Goal: Information Seeking & Learning: Check status

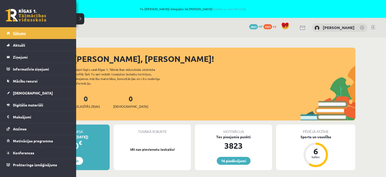
click at [17, 31] on span "Sākums" at bounding box center [19, 33] width 13 height 5
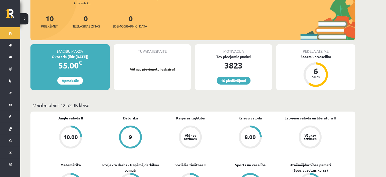
scroll to position [152, 0]
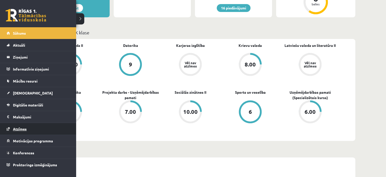
click at [20, 128] on span "Atzīmes" at bounding box center [20, 128] width 14 height 5
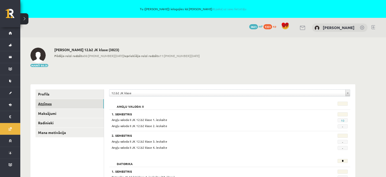
click at [54, 106] on link "Atzīmes" at bounding box center [70, 103] width 68 height 9
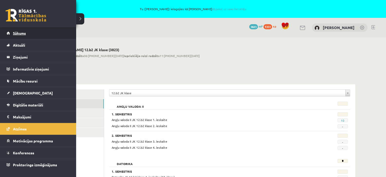
click at [13, 30] on link "Sākums" at bounding box center [38, 33] width 63 height 12
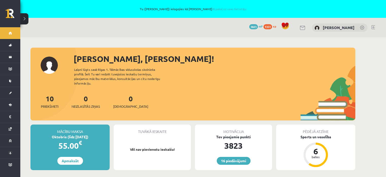
click at [203, 93] on div "10 Priekšmeti 0 Neizlasītās ziņas 0 Ieskaites" at bounding box center [192, 106] width 325 height 27
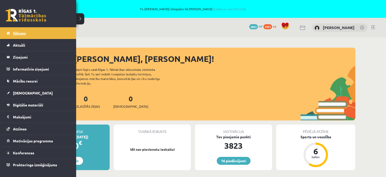
click at [15, 28] on link "Sākums" at bounding box center [38, 33] width 63 height 12
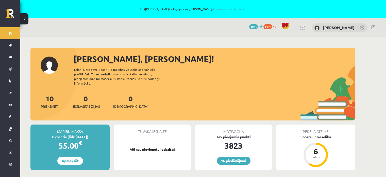
drag, startPoint x: 117, startPoint y: 28, endPoint x: 96, endPoint y: 2, distance: 33.2
click at [118, 25] on div "16 Dāvanas 3823 mP 1351 xp Amanda Lorberga" at bounding box center [203, 28] width 366 height 20
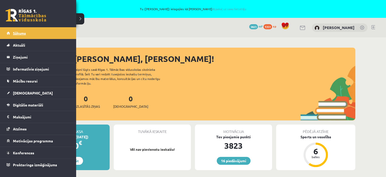
click at [23, 29] on link "Sākums" at bounding box center [38, 33] width 63 height 12
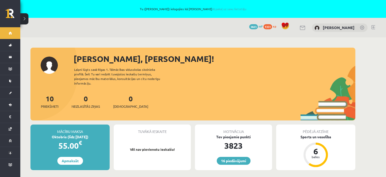
click at [199, 93] on div "10 Priekšmeti 0 Neizlasītās ziņas 0 Ieskaites" at bounding box center [192, 106] width 325 height 27
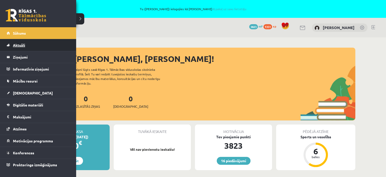
click at [9, 39] on link "Aktuāli" at bounding box center [38, 45] width 63 height 12
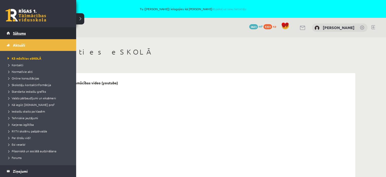
click at [16, 36] on link "Sākums" at bounding box center [38, 33] width 63 height 12
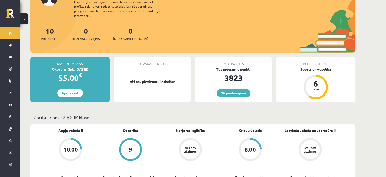
scroll to position [127, 0]
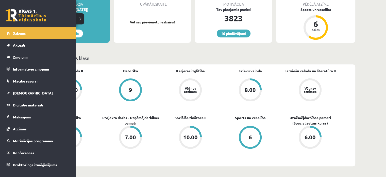
click at [43, 32] on link "Sākums" at bounding box center [38, 33] width 63 height 12
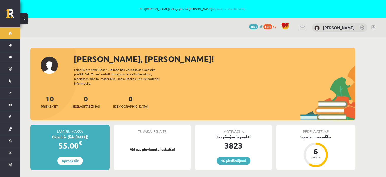
scroll to position [152, 0]
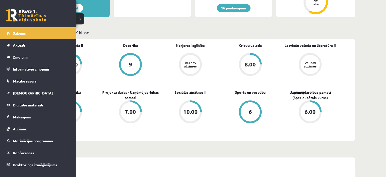
click at [29, 35] on link "Sākums" at bounding box center [38, 33] width 63 height 12
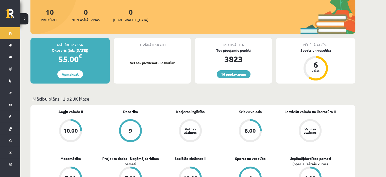
scroll to position [152, 0]
